Goal: Task Accomplishment & Management: Use online tool/utility

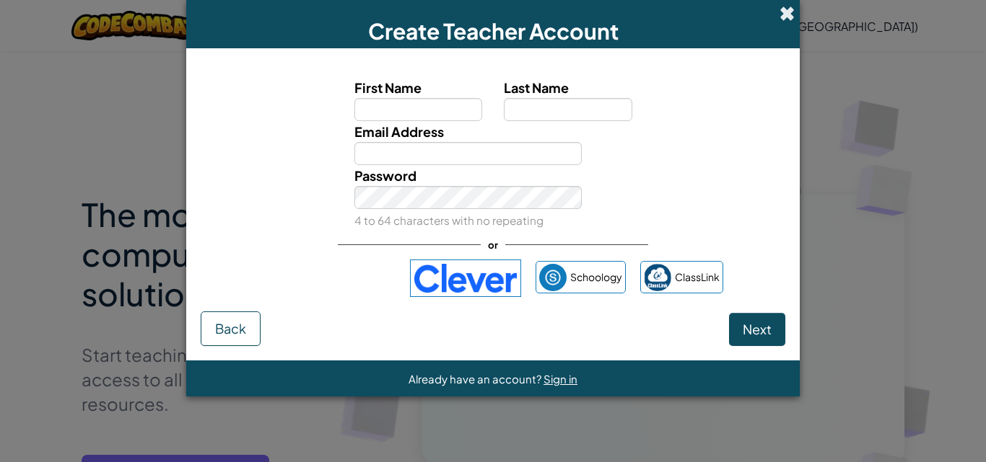
click at [789, 18] on span at bounding box center [786, 13] width 15 height 15
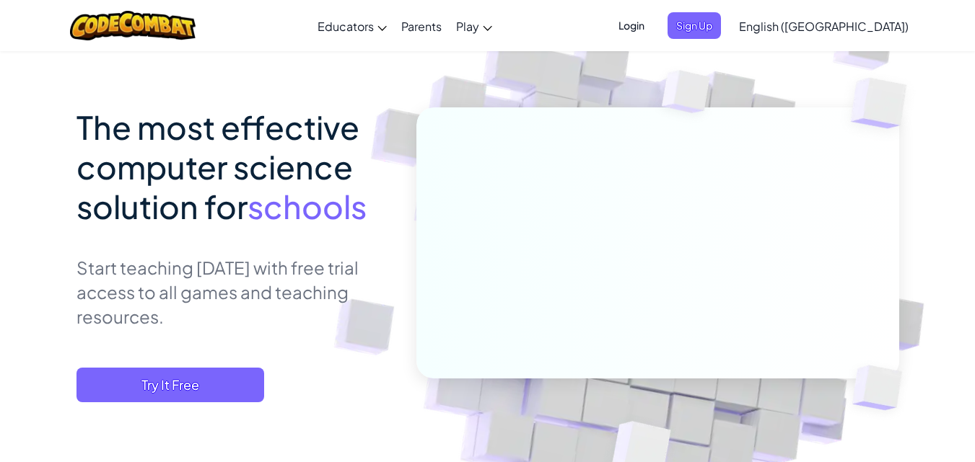
scroll to position [216, 0]
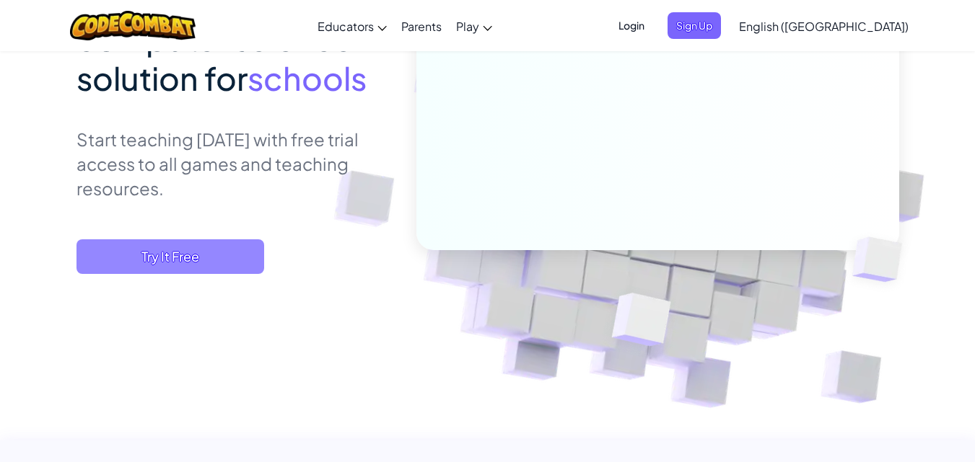
click at [244, 256] on span "Try It Free" at bounding box center [170, 257] width 188 height 35
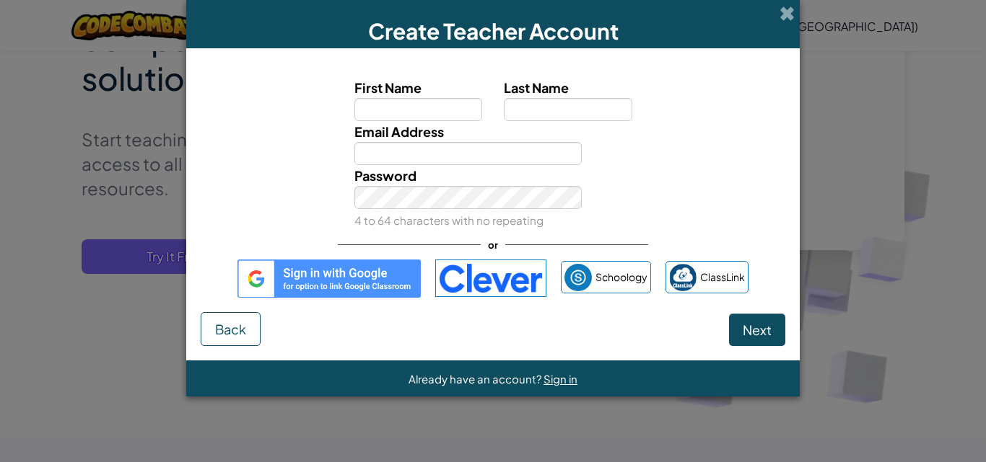
click at [381, 269] on img at bounding box center [328, 279] width 183 height 38
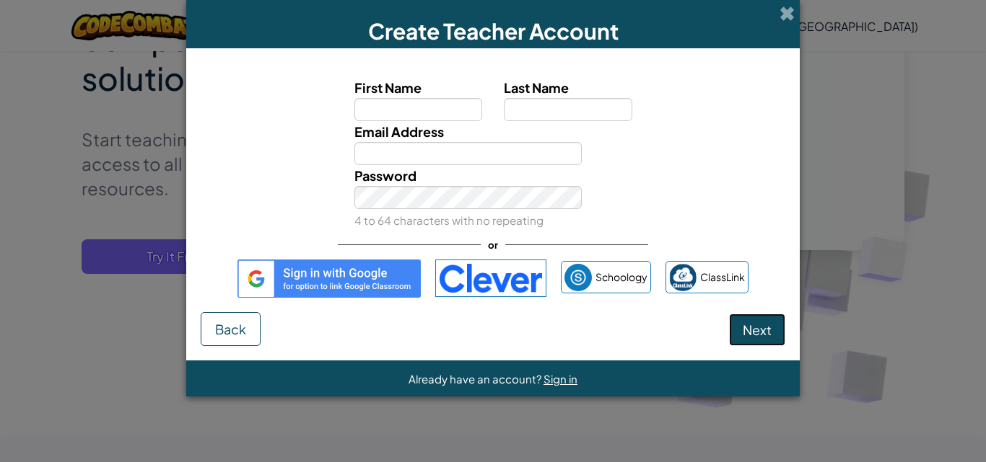
click at [764, 320] on button "Next" at bounding box center [757, 330] width 56 height 33
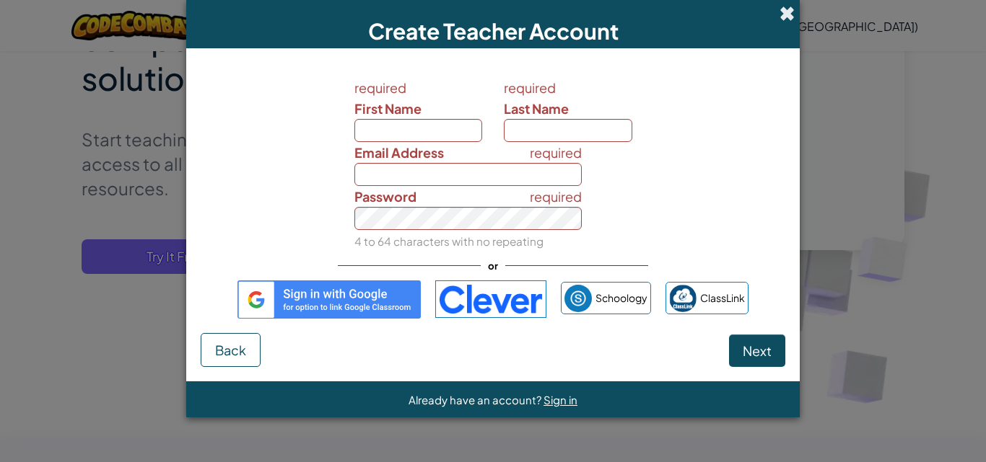
click at [789, 18] on span at bounding box center [786, 13] width 15 height 15
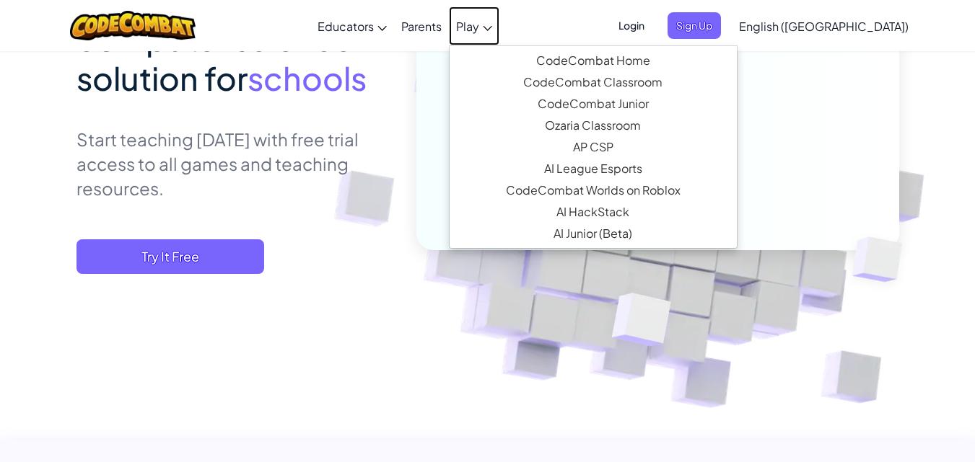
click at [479, 25] on span "Play" at bounding box center [467, 26] width 23 height 15
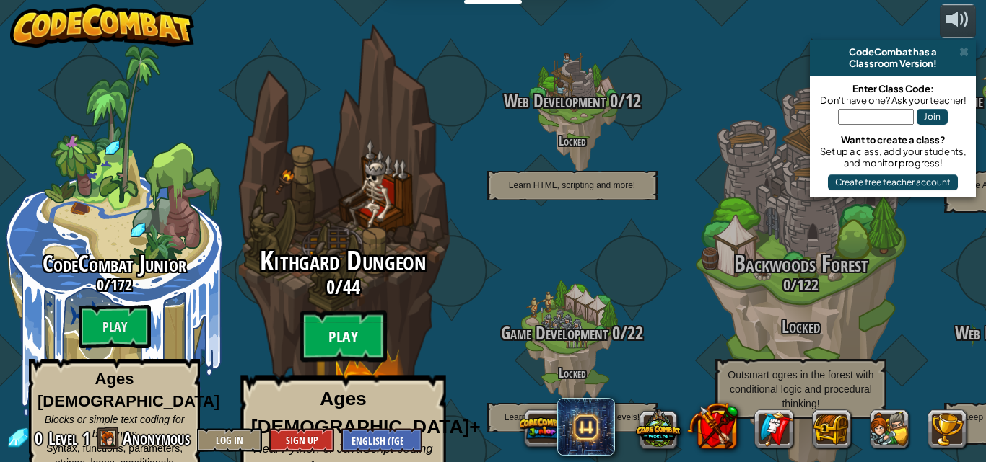
click at [377, 311] on btn "Play" at bounding box center [343, 337] width 87 height 52
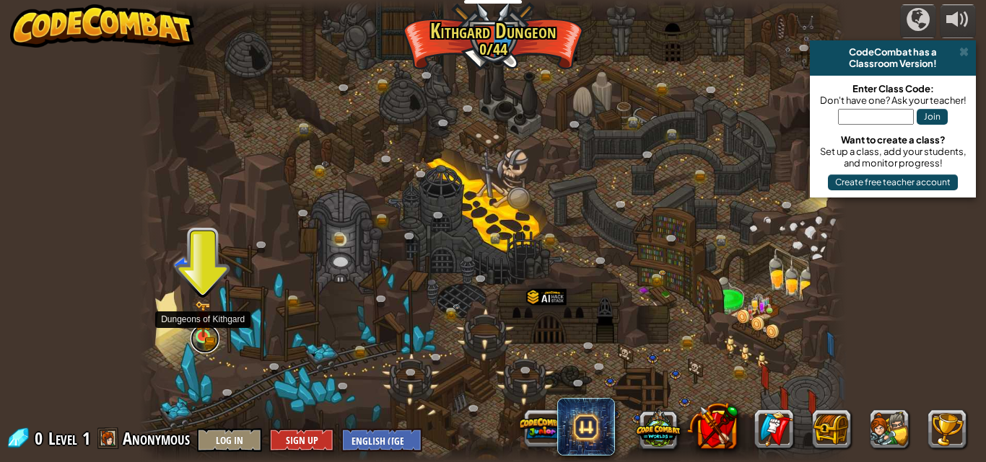
click at [205, 343] on link at bounding box center [204, 339] width 29 height 29
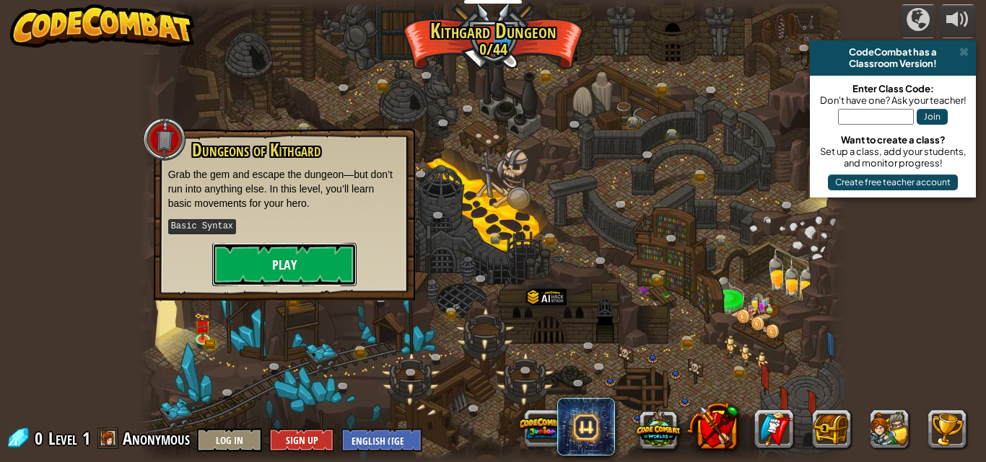
click at [334, 266] on button "Play" at bounding box center [284, 264] width 144 height 43
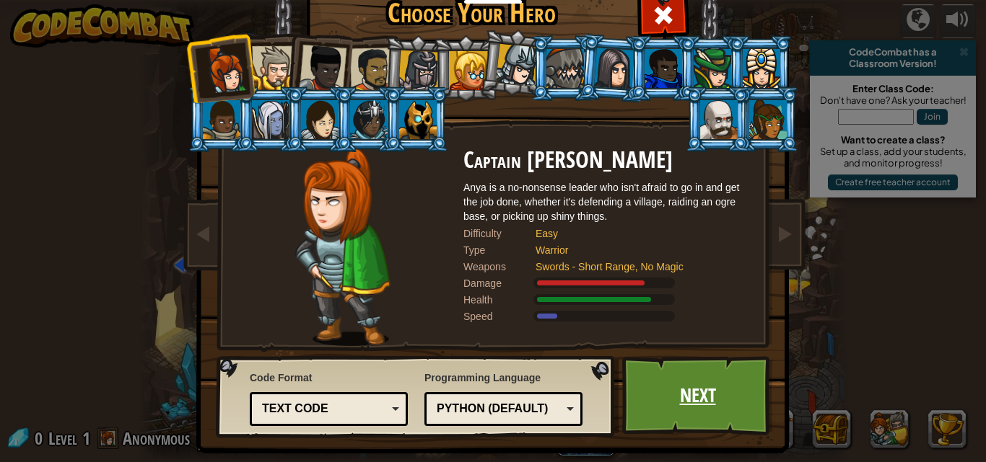
click at [689, 372] on link "Next" at bounding box center [697, 395] width 151 height 79
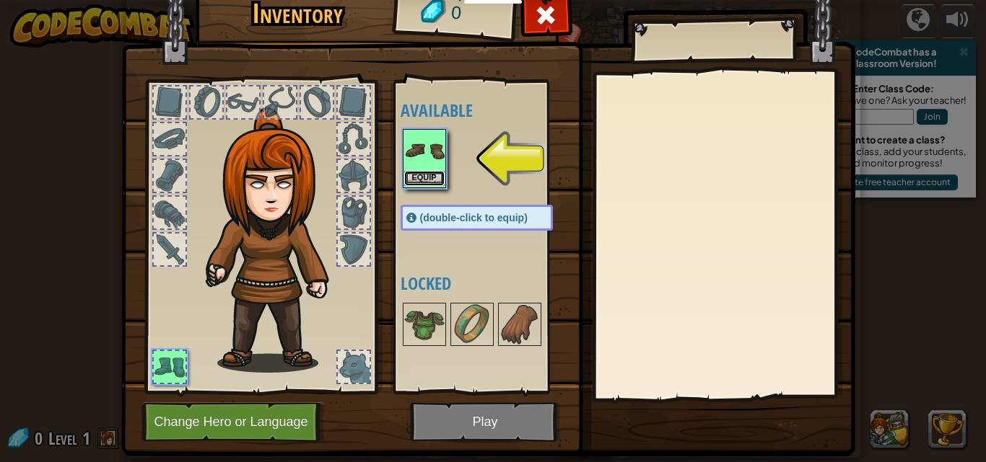
click at [426, 182] on button "Equip" at bounding box center [424, 178] width 40 height 15
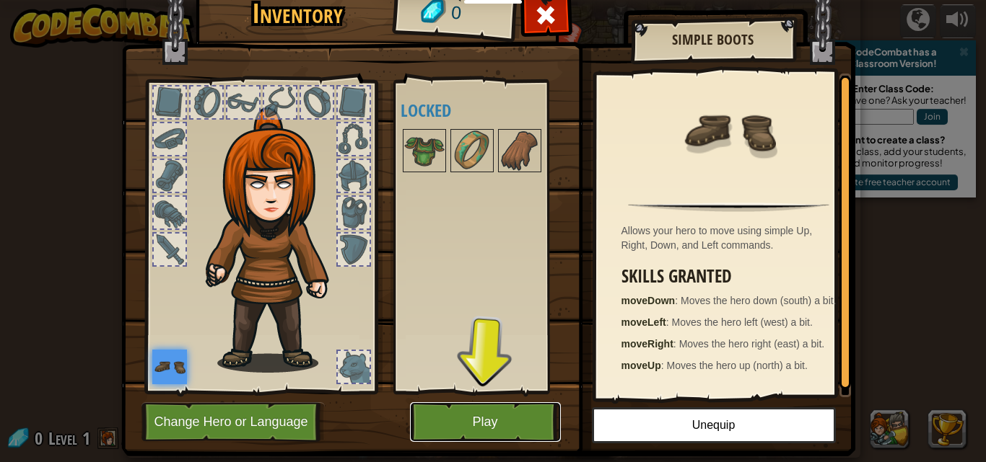
click at [488, 426] on button "Play" at bounding box center [485, 423] width 151 height 40
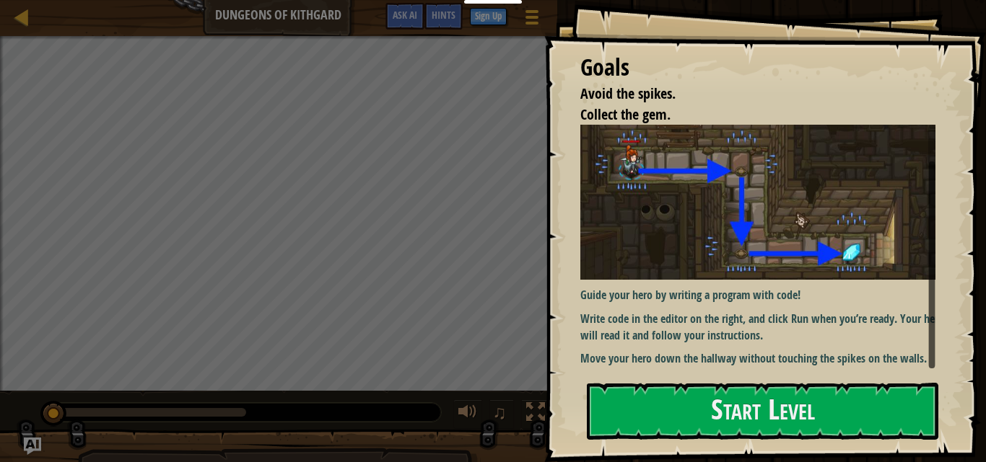
scroll to position [30, 0]
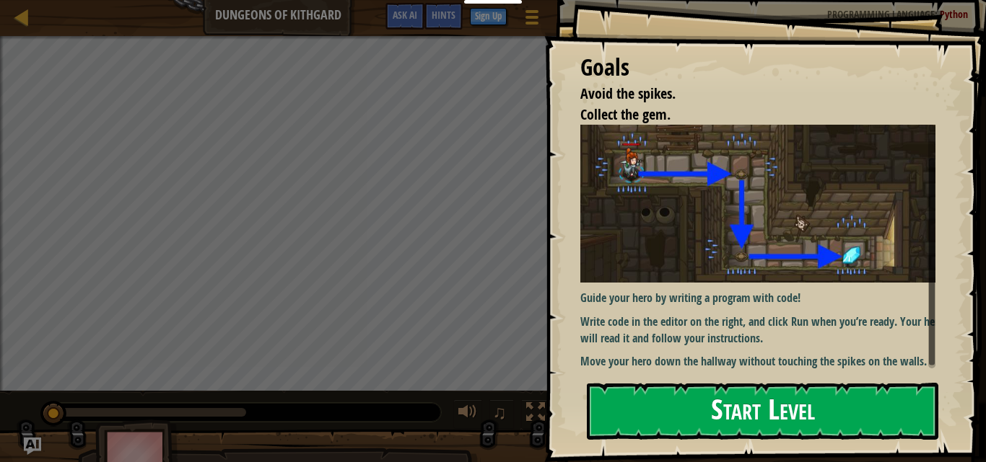
click at [786, 420] on button "Start Level" at bounding box center [762, 411] width 351 height 57
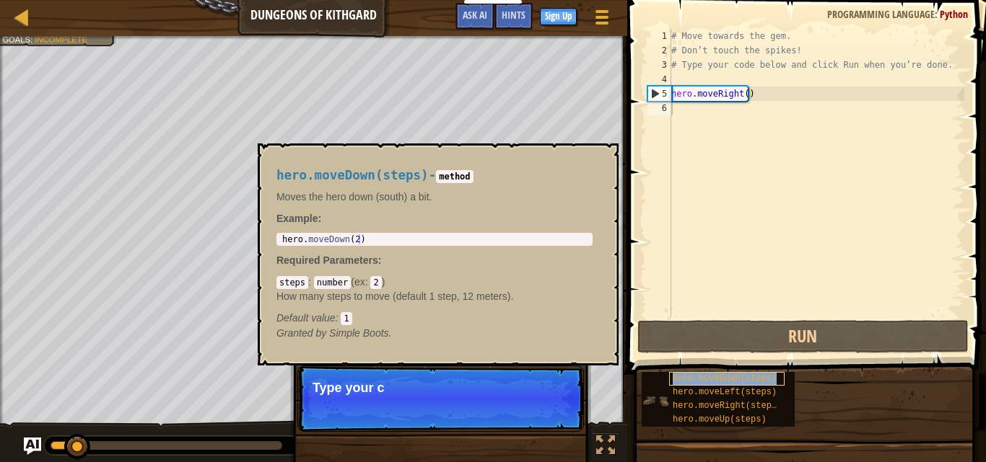
click at [700, 377] on span "hero.moveDown(steps)" at bounding box center [724, 379] width 104 height 10
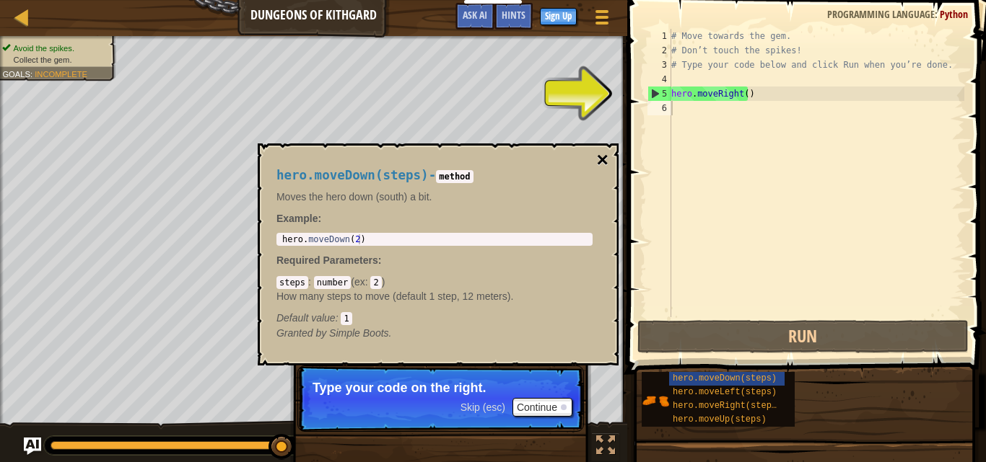
click at [603, 158] on button "×" at bounding box center [603, 160] width 12 height 20
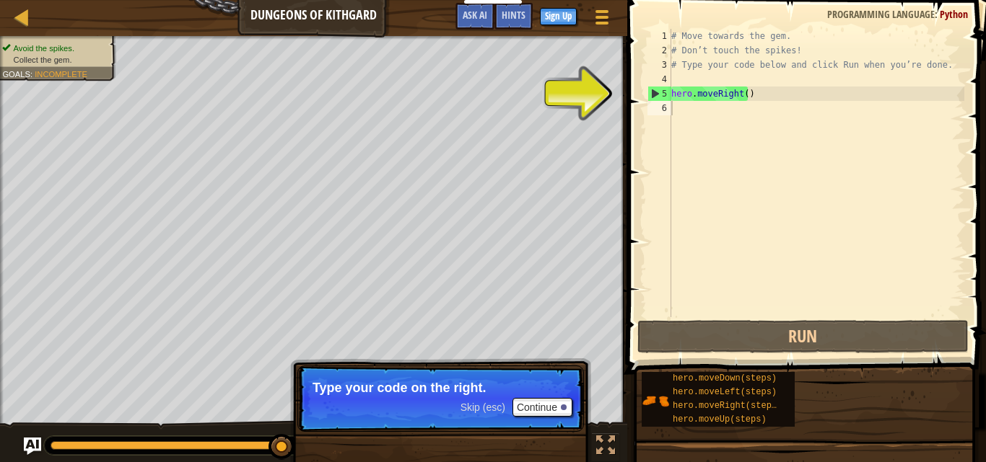
click at [693, 114] on div "# Move towards the gem. # Don’t touch the spikes! # Type your code below and cl…" at bounding box center [816, 187] width 296 height 317
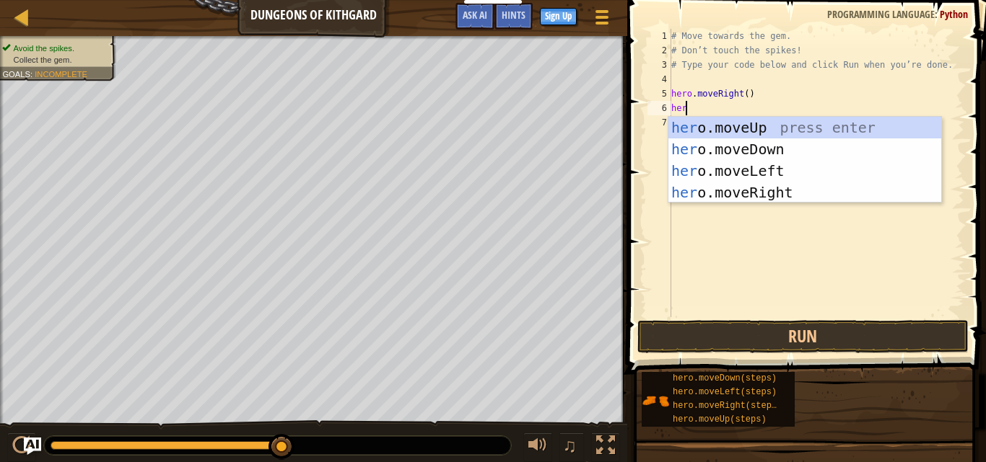
scroll to position [6, 1]
type textarea "hero."
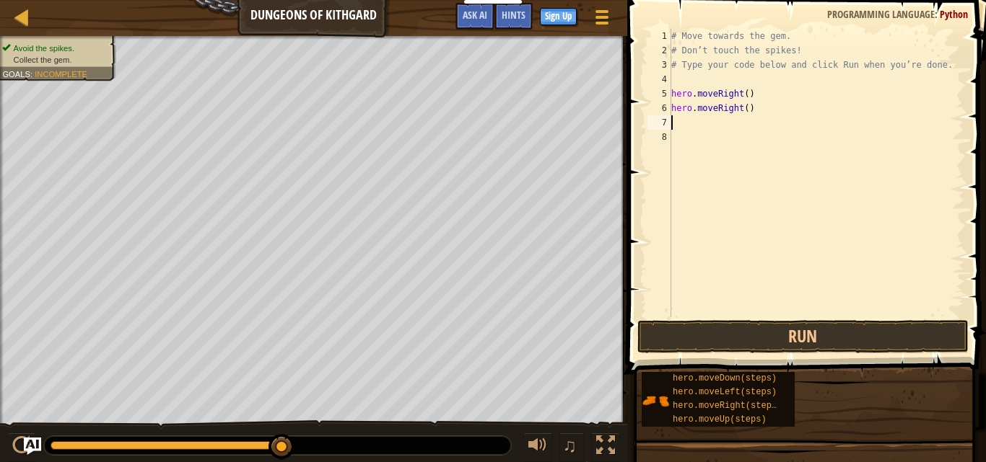
scroll to position [6, 0]
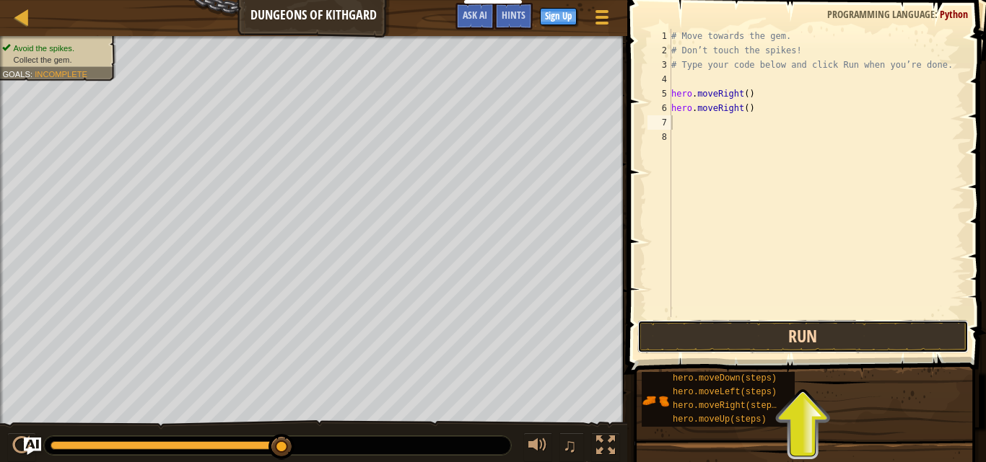
click at [817, 325] on button "Run" at bounding box center [802, 336] width 331 height 33
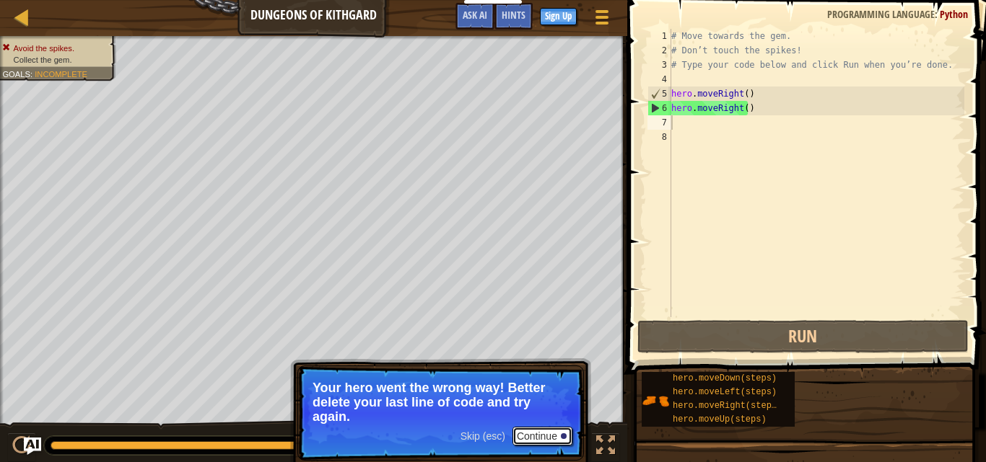
click at [536, 427] on button "Continue" at bounding box center [542, 436] width 60 height 19
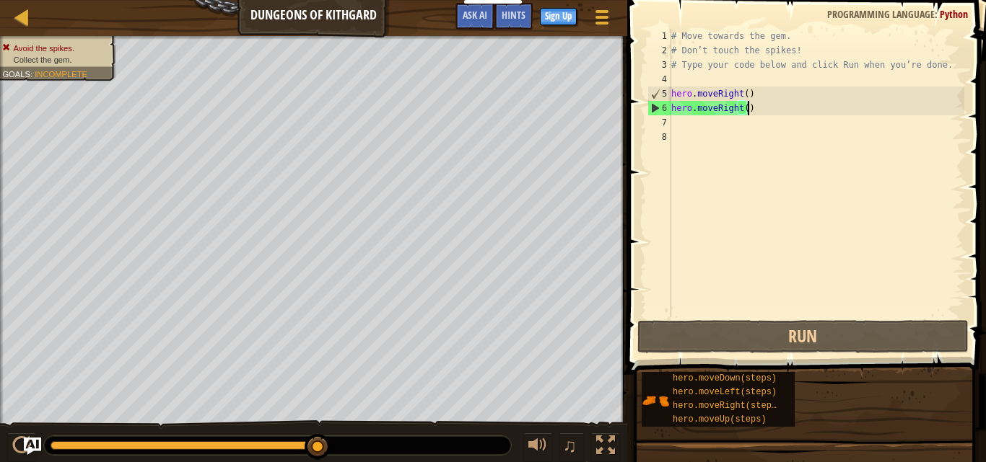
click at [752, 106] on div "# Move towards the gem. # Don’t touch the spikes! # Type your code below and cl…" at bounding box center [816, 187] width 296 height 317
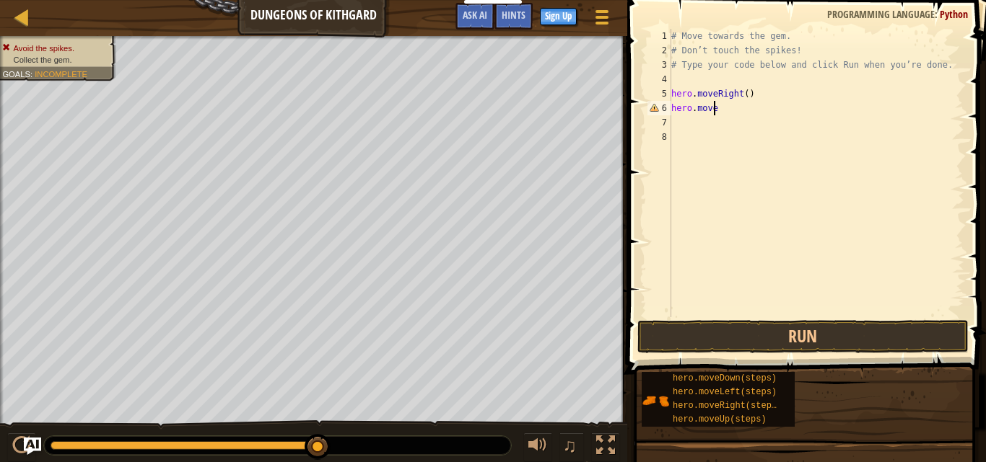
type textarea "hero.moved"
click at [757, 337] on button "Run" at bounding box center [802, 336] width 331 height 33
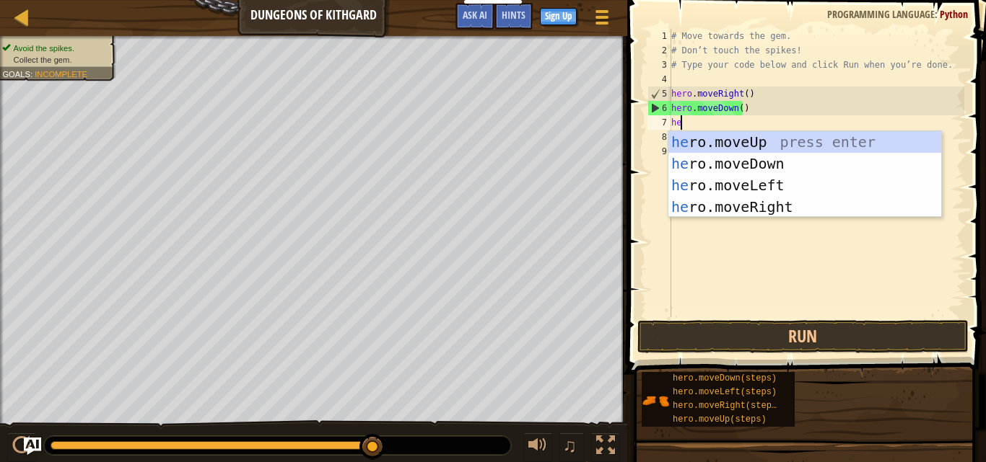
type textarea "her"
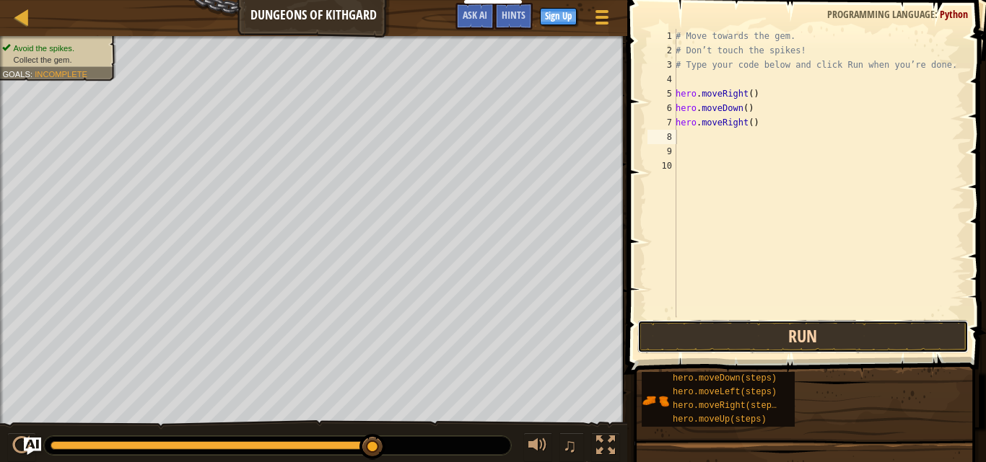
click at [737, 343] on button "Run" at bounding box center [802, 336] width 331 height 33
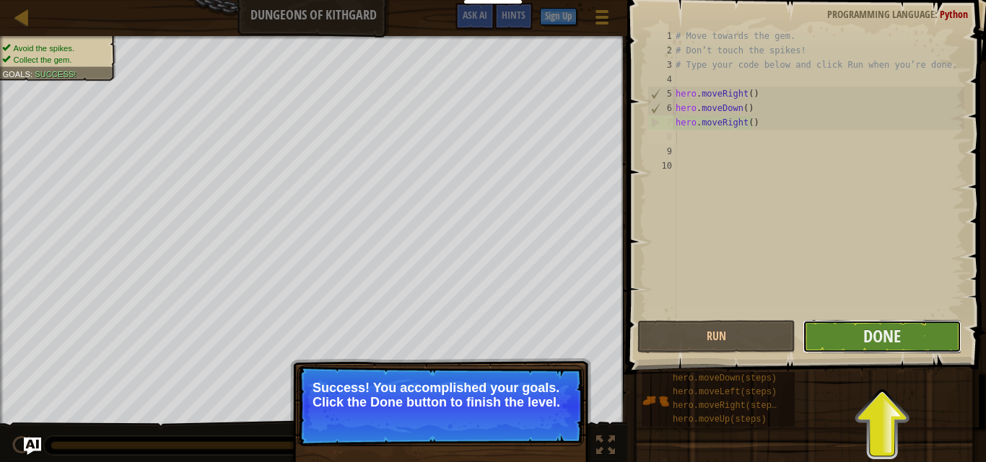
click at [911, 336] on button "Done" at bounding box center [881, 336] width 158 height 33
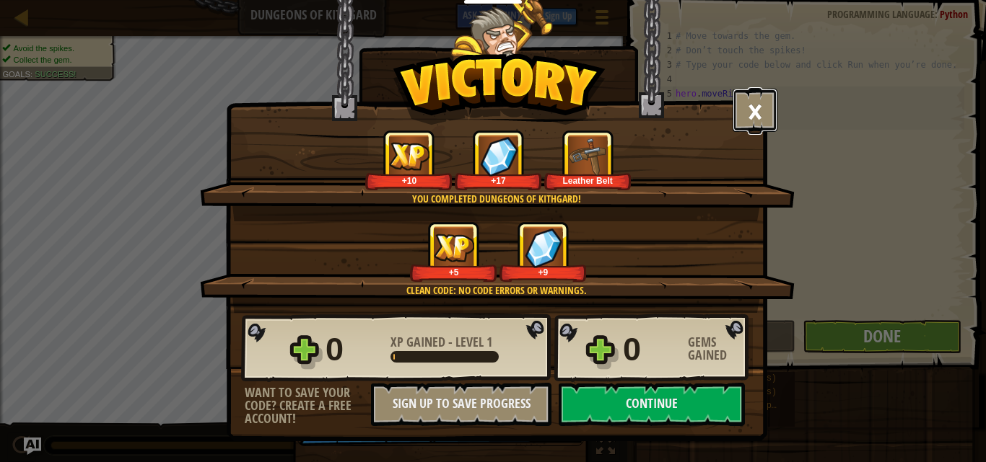
click at [760, 111] on button "×" at bounding box center [754, 110] width 45 height 43
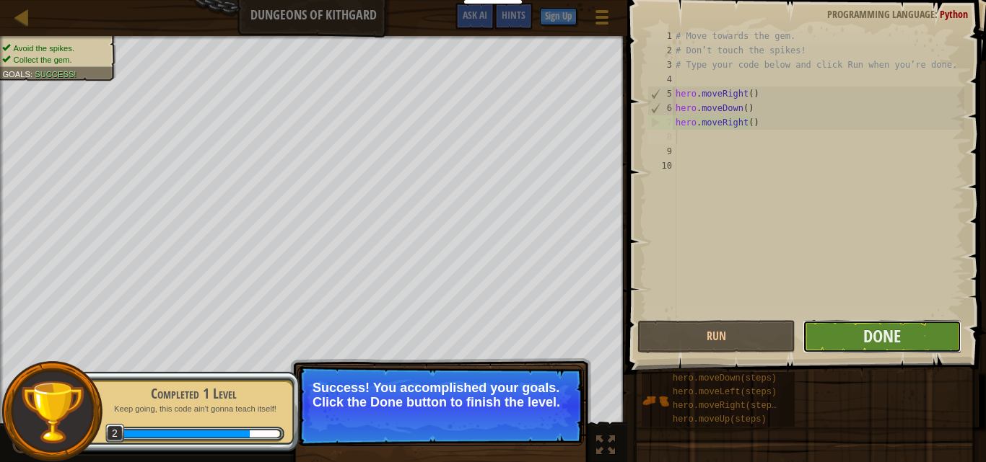
click at [853, 346] on button "Done" at bounding box center [881, 336] width 158 height 33
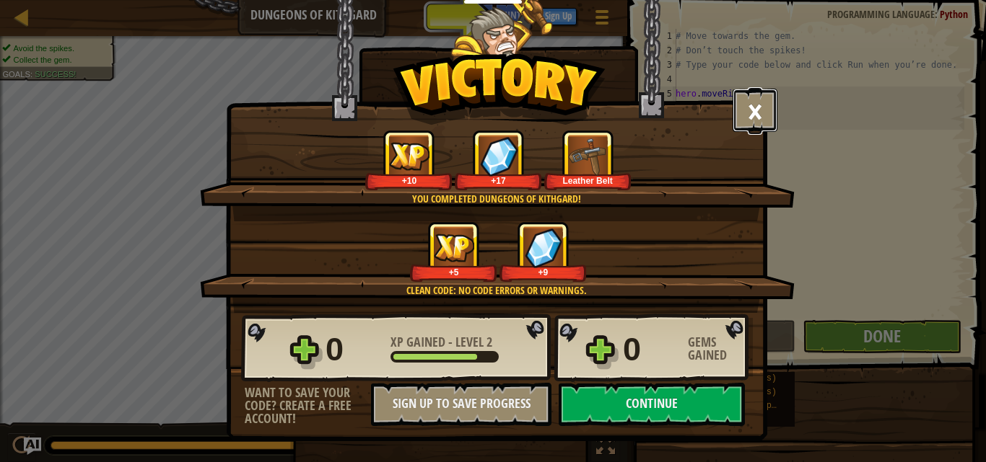
click at [735, 109] on button "×" at bounding box center [754, 110] width 45 height 43
